Goal: Task Accomplishment & Management: Manage account settings

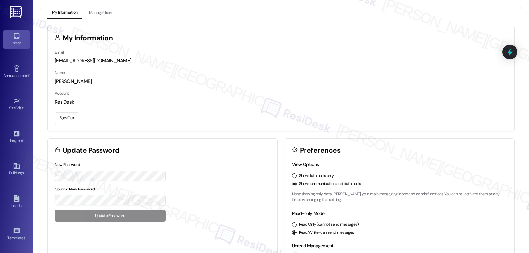
click at [8, 35] on link "Inbox" at bounding box center [16, 39] width 26 height 18
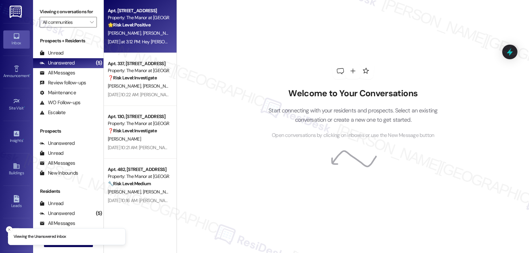
click at [126, 42] on div "[DATE] at 3:12 PM: Hey [PERSON_NAME]! You're very welcome, and I hope you have …" at bounding box center [261, 42] width 307 height 6
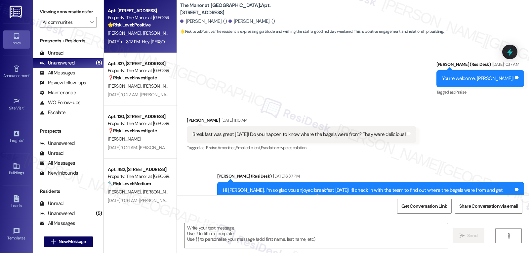
type textarea "Fetching suggested responses. Please feel free to read through the conversation…"
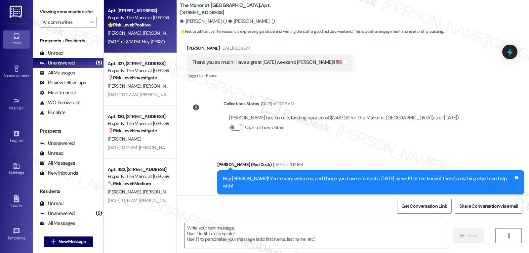
scroll to position [877, 0]
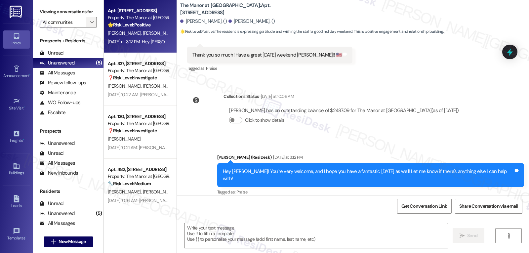
click at [90, 25] on icon "" at bounding box center [92, 22] width 4 height 5
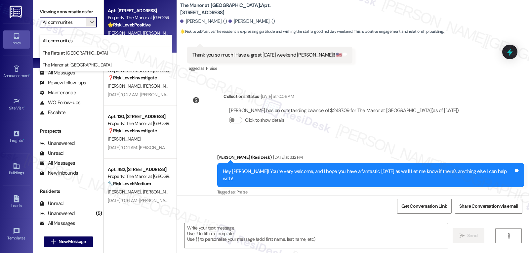
click at [408, 107] on div "[PERSON_NAME] has an outstanding balance of $2487.09 for The Manor at [GEOGRAPH…" at bounding box center [344, 118] width 241 height 32
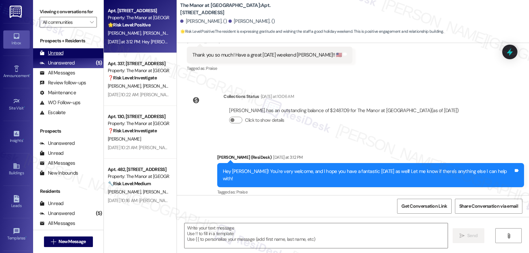
click at [65, 58] on div "Unread (0)" at bounding box center [68, 53] width 70 height 10
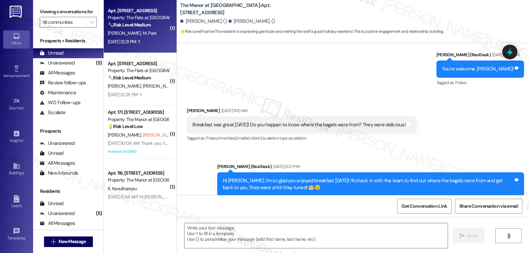
type textarea "Fetching suggested responses. Please feel free to read through the conversation…"
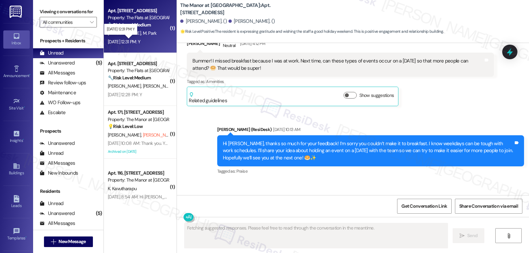
scroll to position [760, 0]
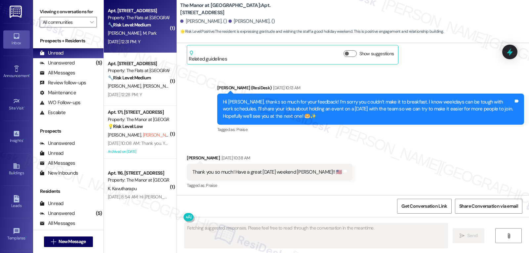
click at [136, 40] on div "[DATE] 12:31 PM: Y [DATE] 12:31 PM: Y" at bounding box center [124, 42] width 32 height 6
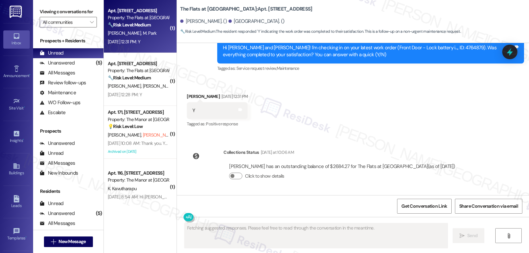
scroll to position [622, 0]
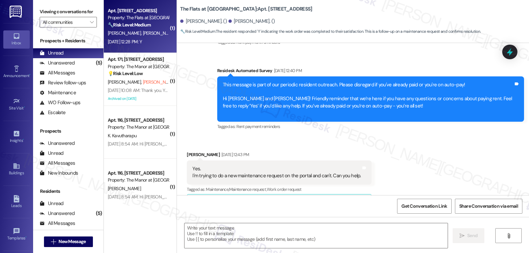
type textarea "Fetching suggested responses. Please feel free to read through the conversation…"
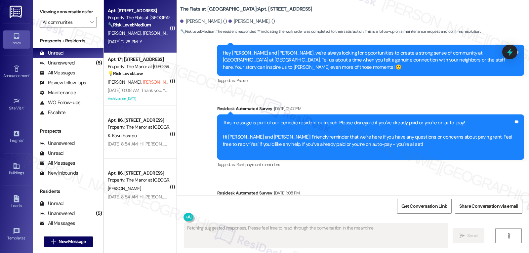
scroll to position [1821, 0]
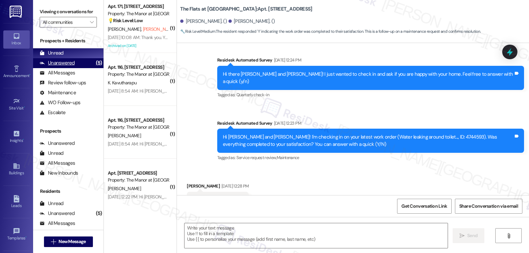
click at [72, 68] on div "Unanswered (5)" at bounding box center [68, 63] width 70 height 10
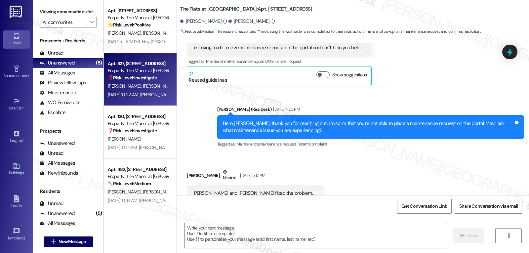
type textarea "Fetching suggested responses. Please feel free to read through the conversation…"
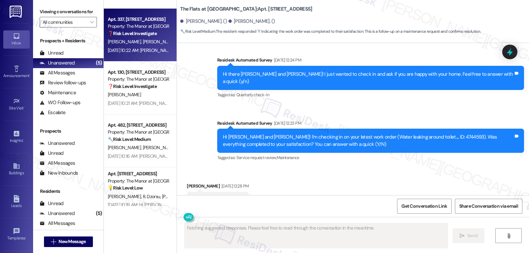
scroll to position [59, 0]
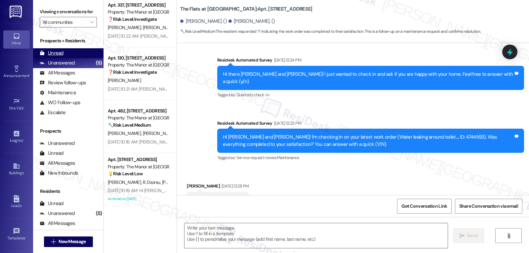
click at [67, 58] on div "Unread (0)" at bounding box center [68, 53] width 70 height 10
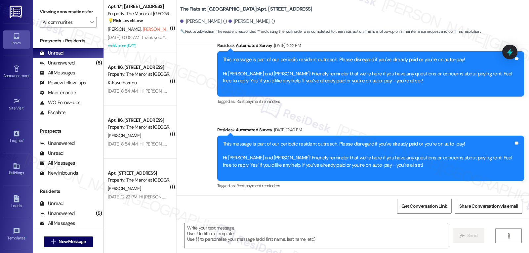
type textarea "Fetching suggested responses. Please feel free to read through the conversation…"
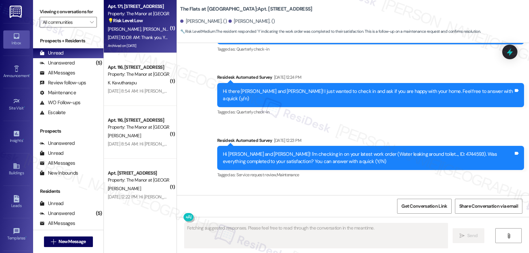
scroll to position [1821, 0]
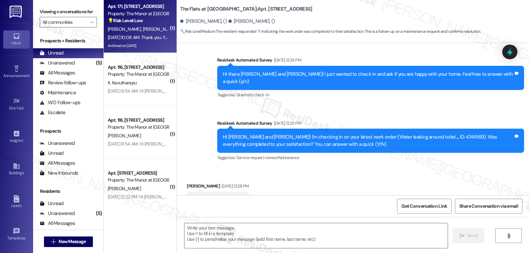
click at [146, 30] on span "[PERSON_NAME] (Opted Out)" at bounding box center [171, 29] width 57 height 6
type textarea "Fetching suggested responses. Please feel free to read through the conversation…"
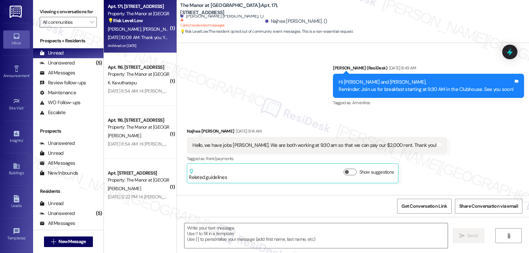
type textarea "Fetching suggested responses. Please feel free to read through the conversation…"
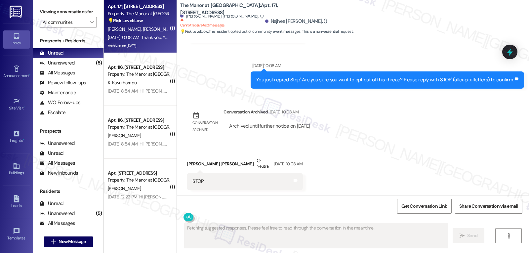
scroll to position [1448, 0]
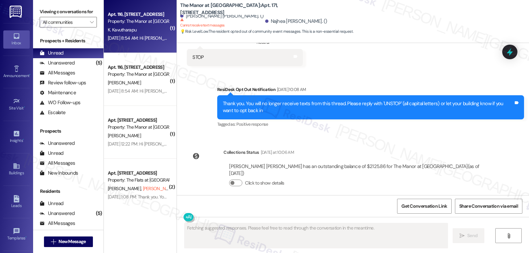
click at [160, 30] on div "K. Kavutharapu" at bounding box center [138, 30] width 63 height 8
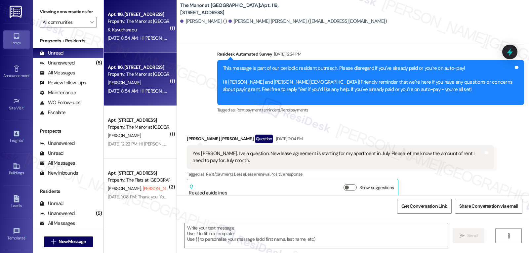
type textarea "Fetching suggested responses. Please feel free to read through the conversation…"
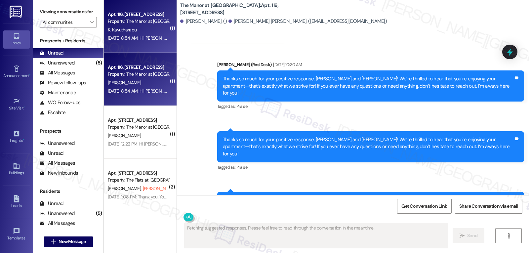
scroll to position [2839, 0]
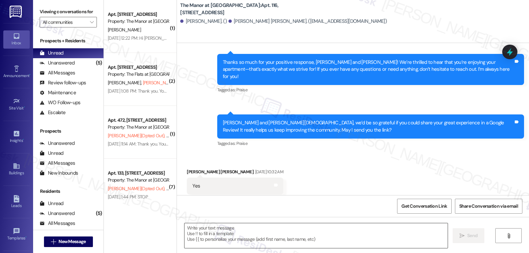
click at [258, 231] on textarea at bounding box center [316, 235] width 263 height 25
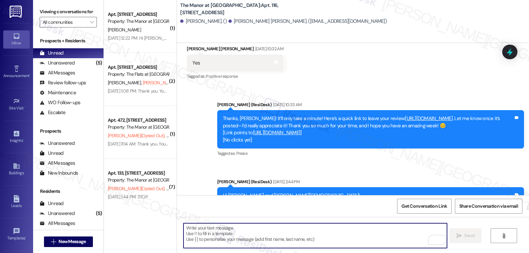
scroll to position [2961, 0]
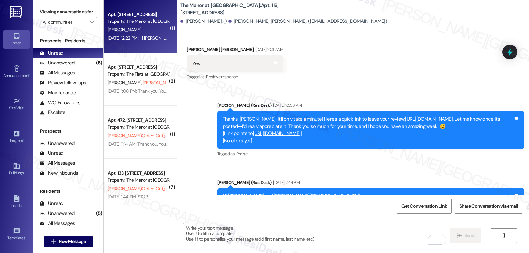
click at [138, 19] on div "Property: The Manor at [GEOGRAPHIC_DATA]" at bounding box center [138, 21] width 61 height 7
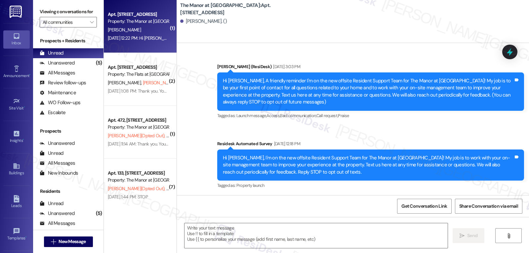
scroll to position [4544, 0]
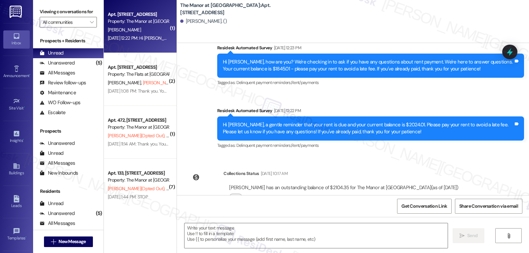
type textarea "Fetching suggested responses. Please feel free to read through the conversation…"
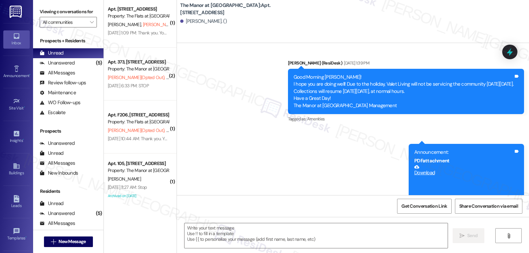
scroll to position [164, 0]
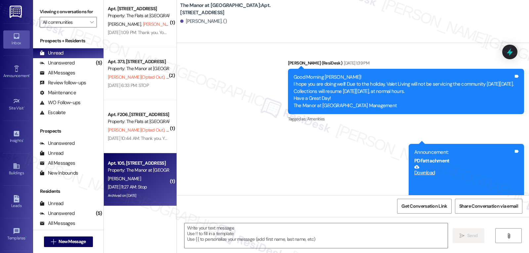
click at [155, 196] on div "Archived on [DATE]" at bounding box center [138, 196] width 63 height 8
type textarea "Fetching suggested responses. Please feel free to read through the conversation…"
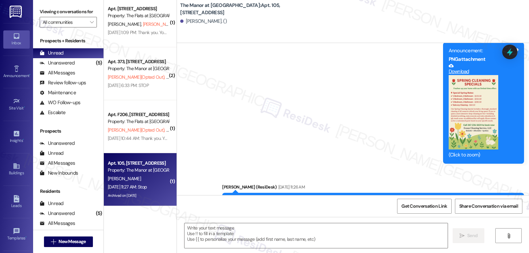
type textarea "Fetching suggested responses. Please feel free to read through the conversation…"
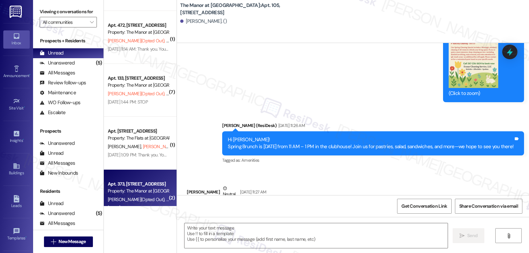
scroll to position [0, 0]
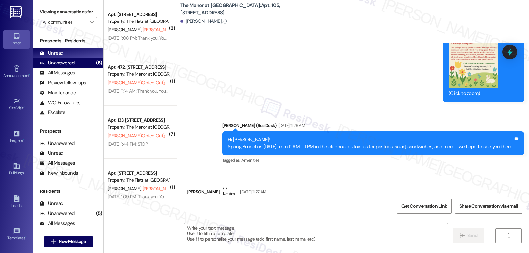
click at [63, 66] on div "Unanswered" at bounding box center [57, 63] width 35 height 7
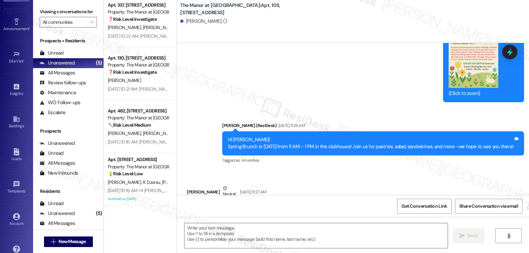
scroll to position [63, 0]
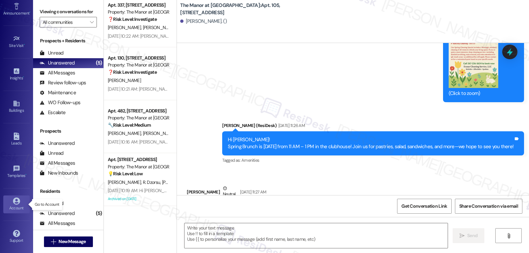
click at [18, 205] on div "Account" at bounding box center [16, 208] width 33 height 7
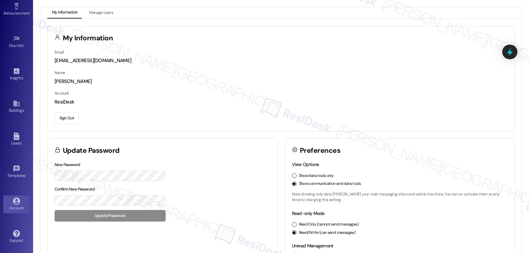
click at [76, 120] on button "Sign Out" at bounding box center [67, 118] width 24 height 12
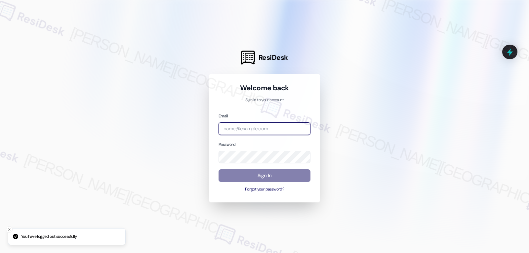
click at [285, 127] on input "email" at bounding box center [265, 128] width 92 height 13
click at [264, 127] on input "email" at bounding box center [265, 128] width 92 height 13
paste input "automated-surveys-archway_equities-jomar.punay@archway_[DOMAIN_NAME]"
type input "automated-surveys-archway_equities-jomar.punay@archway_[DOMAIN_NAME]"
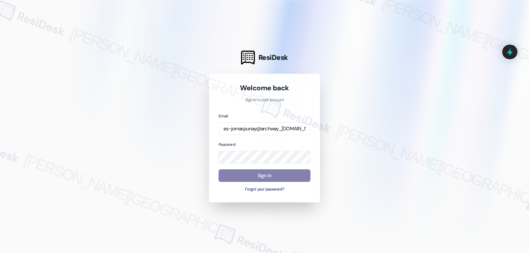
scroll to position [0, 0]
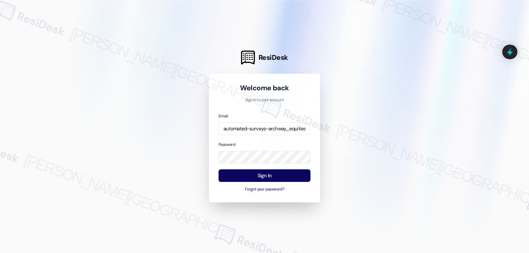
click at [137, 150] on div at bounding box center [264, 126] width 529 height 253
click at [249, 174] on button "Sign In" at bounding box center [265, 175] width 92 height 13
